Goal: Task Accomplishment & Management: Use online tool/utility

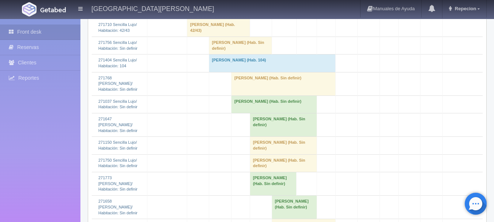
scroll to position [951, 0]
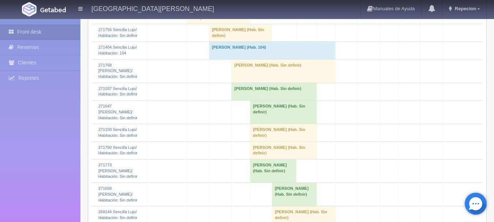
click at [232, 41] on td "[PERSON_NAME] (Hab. Sin definir)" at bounding box center [240, 33] width 63 height 18
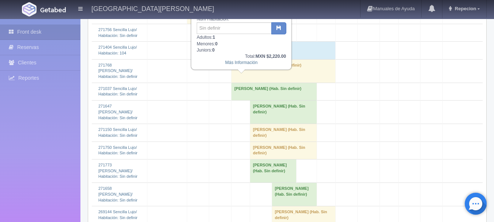
click at [232, 41] on td "[PERSON_NAME] (Hab. Sin definir)" at bounding box center [240, 33] width 63 height 18
click at [245, 41] on td "[PERSON_NAME] (Hab. Sin definir)" at bounding box center [240, 33] width 63 height 18
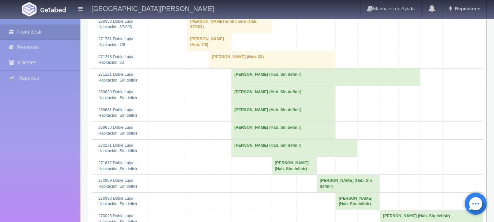
scroll to position [366, 0]
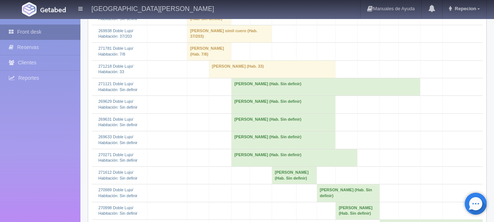
click at [38, 29] on link "Front desk" at bounding box center [40, 31] width 80 height 15
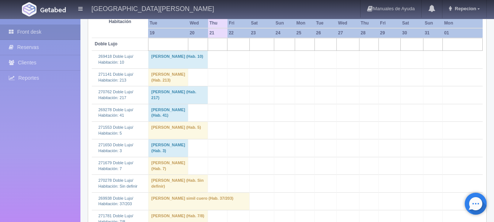
scroll to position [146, 0]
